Goal: Task Accomplishment & Management: Complete application form

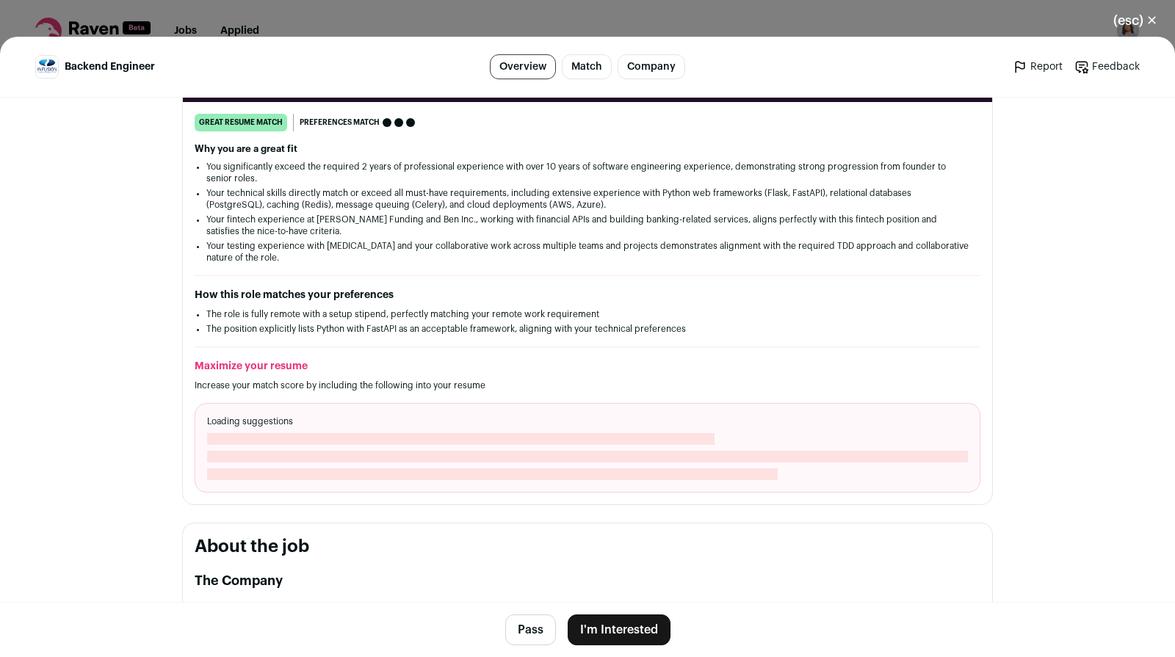
scroll to position [671, 0]
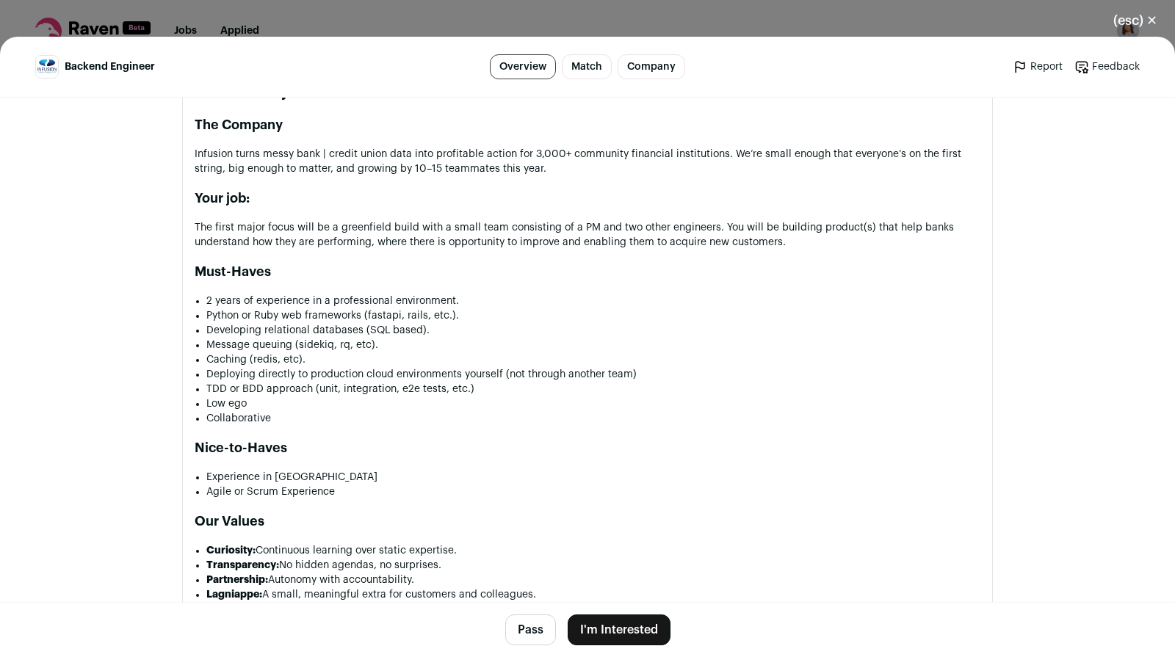
click at [619, 628] on button "I'm Interested" at bounding box center [619, 630] width 103 height 31
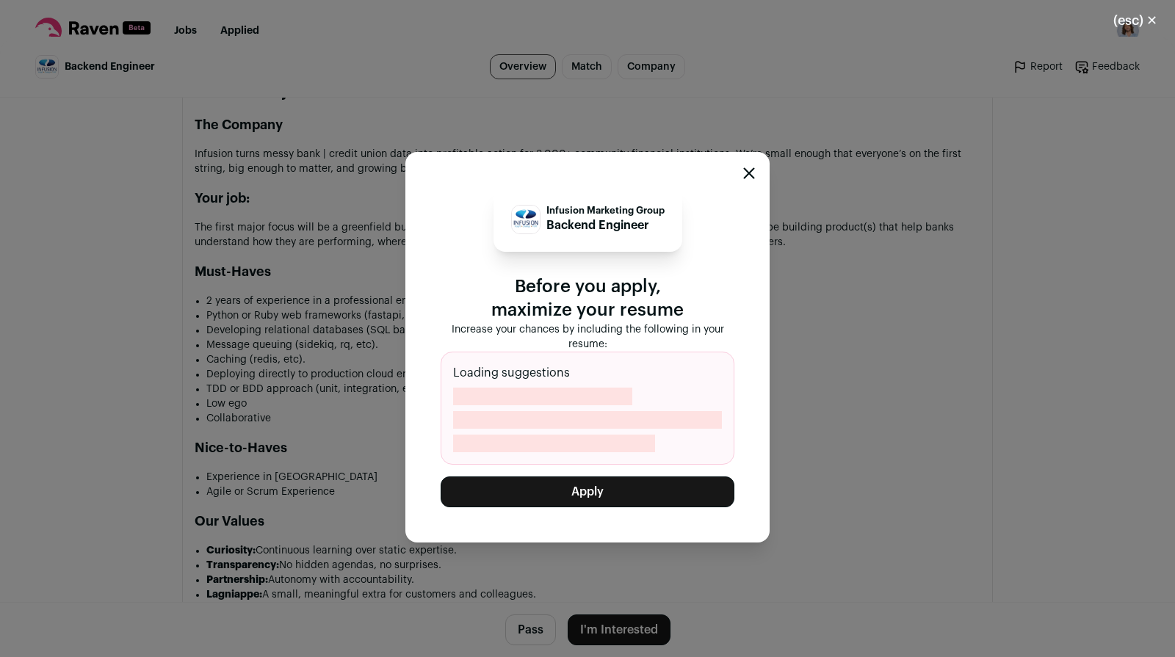
click at [605, 496] on button "Apply" at bounding box center [588, 492] width 294 height 31
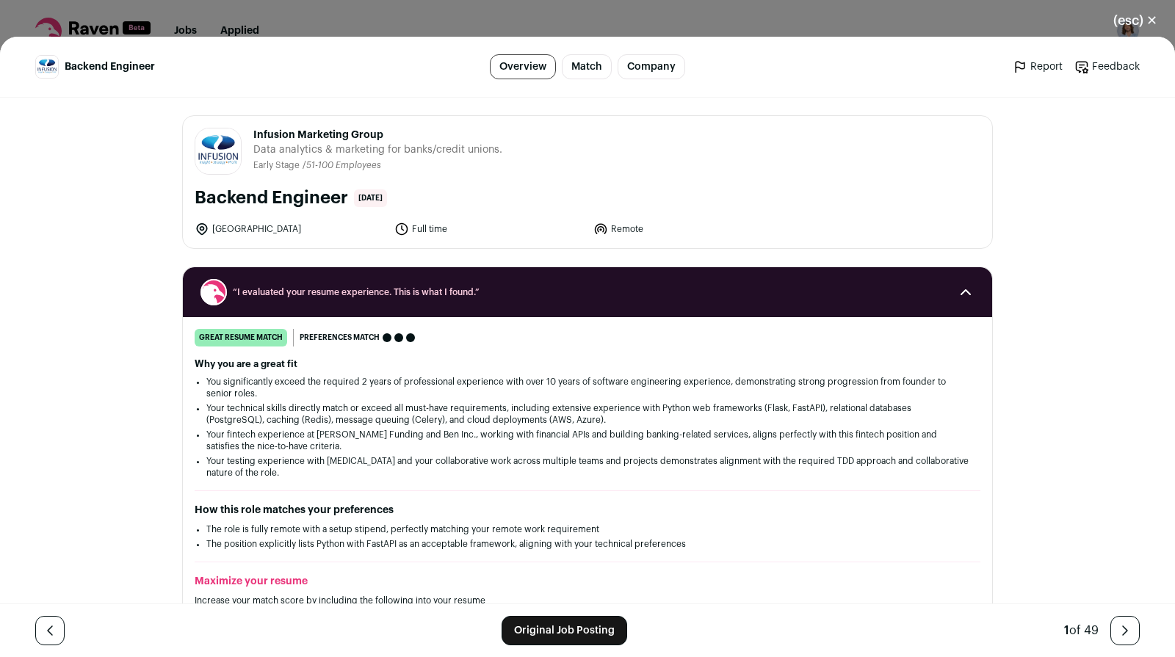
click at [1133, 20] on button "(esc) ✕" at bounding box center [1135, 20] width 79 height 32
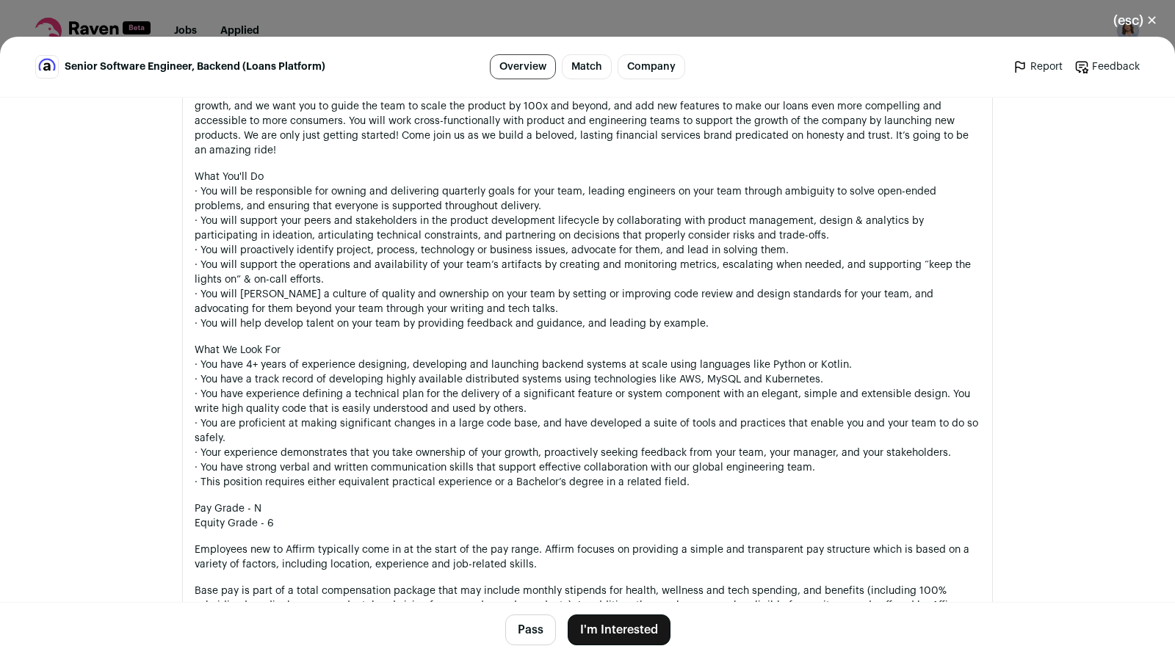
scroll to position [818, 0]
click at [1133, 19] on button "(esc) ✕" at bounding box center [1135, 20] width 79 height 32
